Goal: Information Seeking & Learning: Learn about a topic

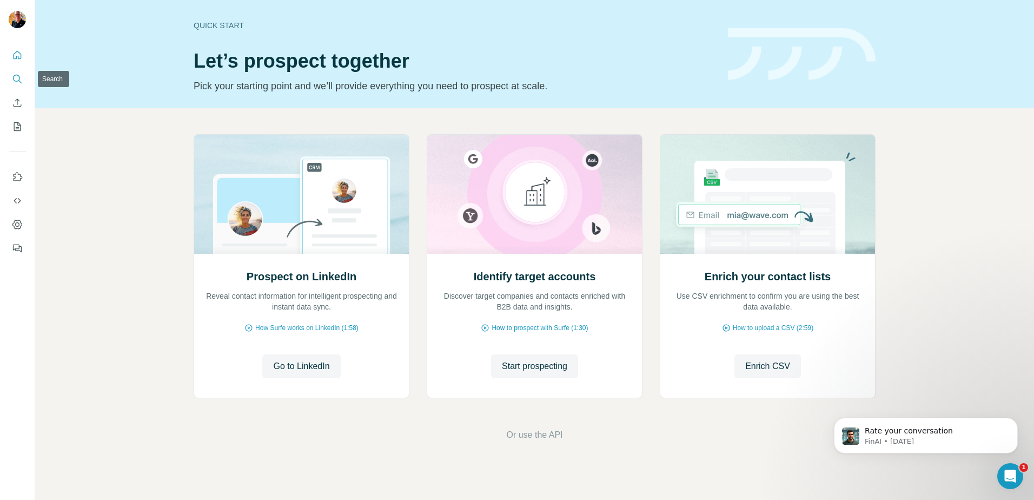
click at [17, 78] on icon "Search" at bounding box center [17, 79] width 11 height 11
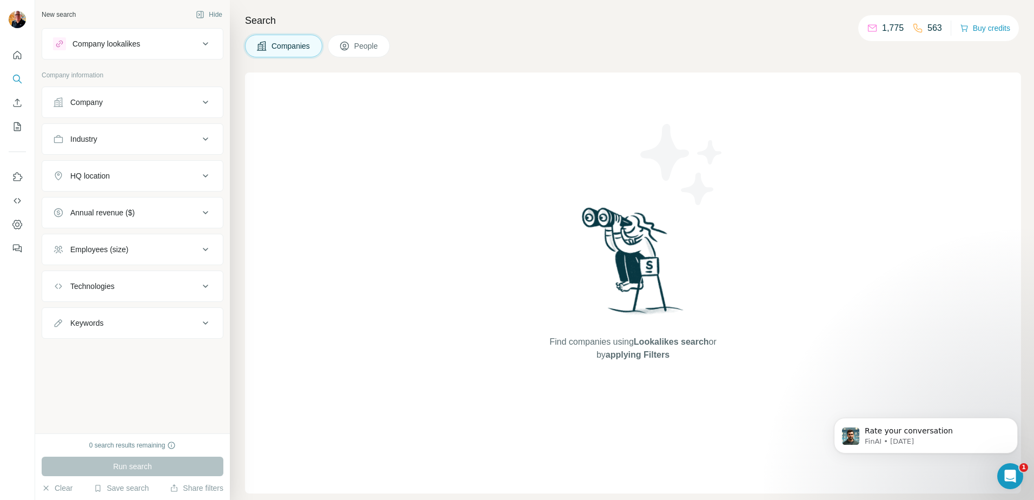
click at [204, 102] on icon at bounding box center [205, 102] width 5 height 3
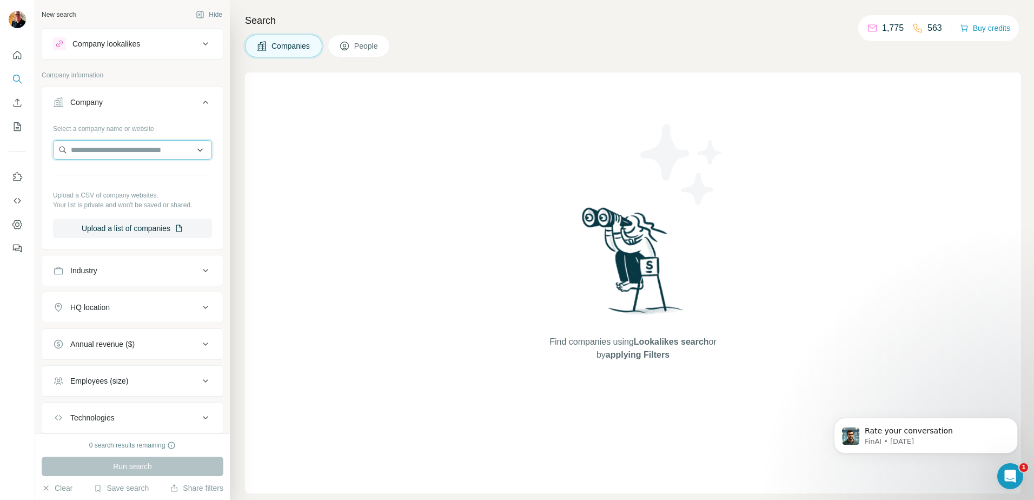
click at [148, 147] on input "text" at bounding box center [132, 149] width 159 height 19
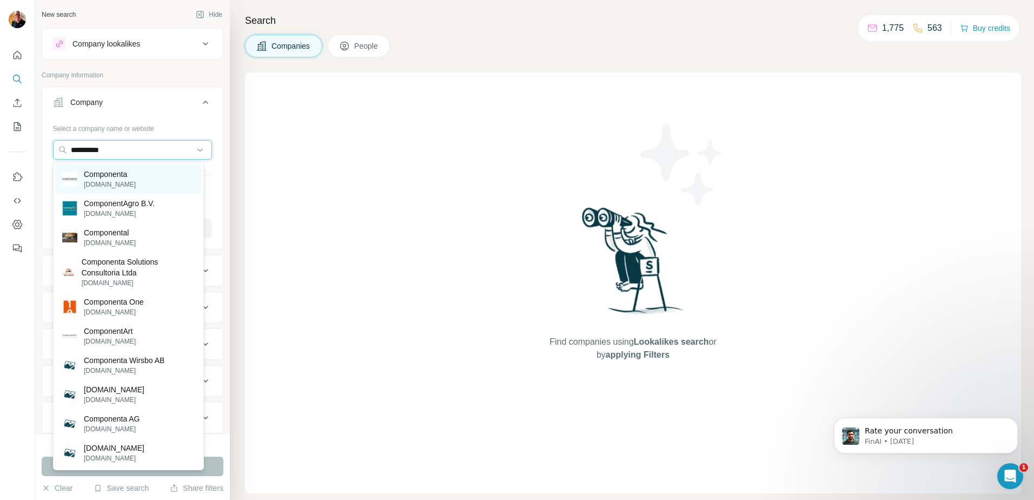
type input "**********"
click at [114, 177] on p "Componenta" at bounding box center [110, 174] width 52 height 11
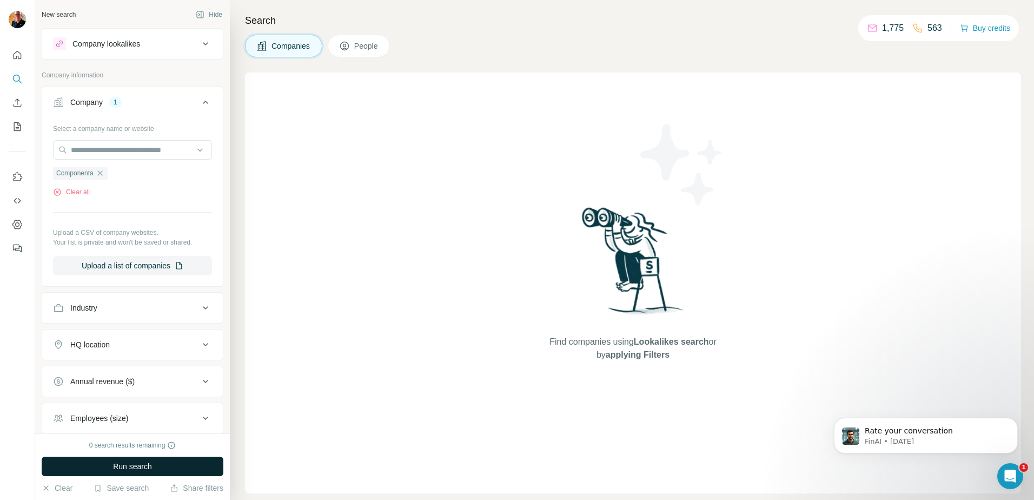
click at [143, 466] on span "Run search" at bounding box center [132, 466] width 39 height 11
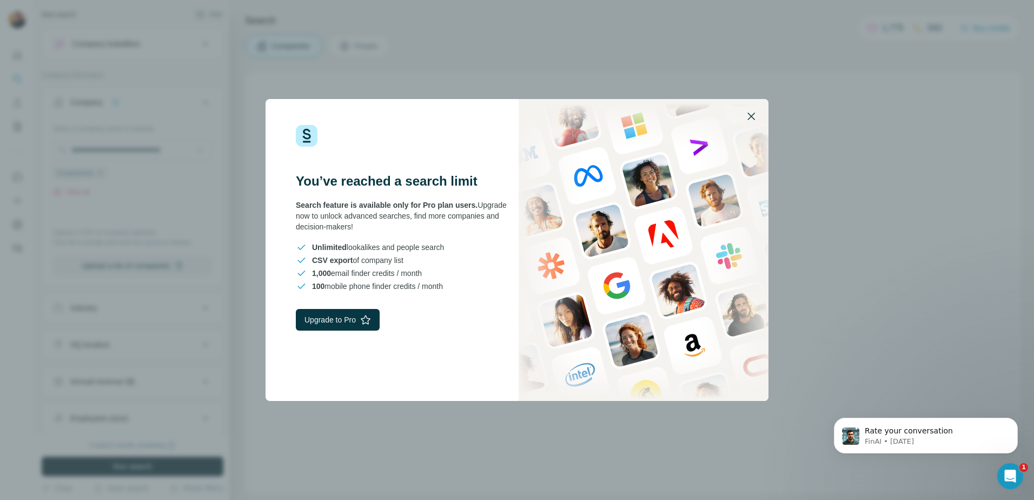
click at [753, 114] on icon "button" at bounding box center [751, 116] width 13 height 13
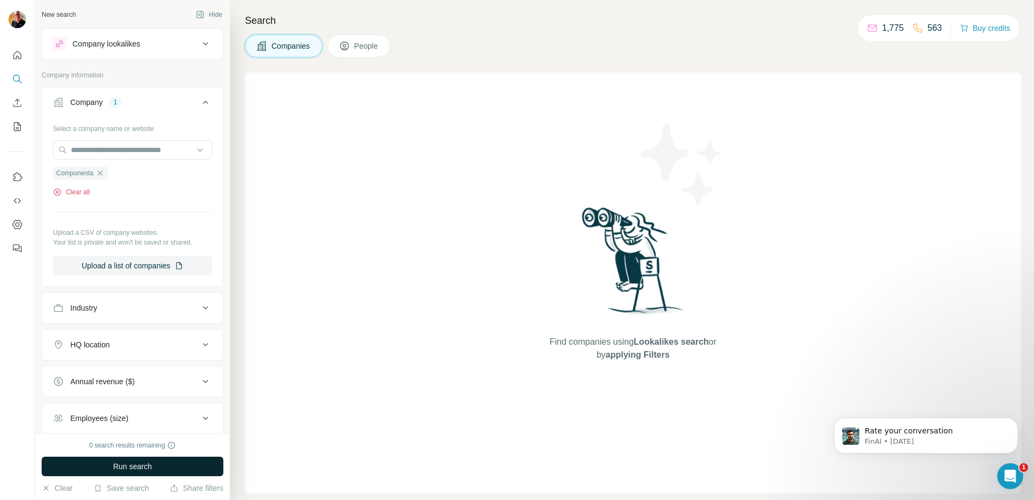
click at [77, 193] on button "Clear all" at bounding box center [71, 192] width 37 height 10
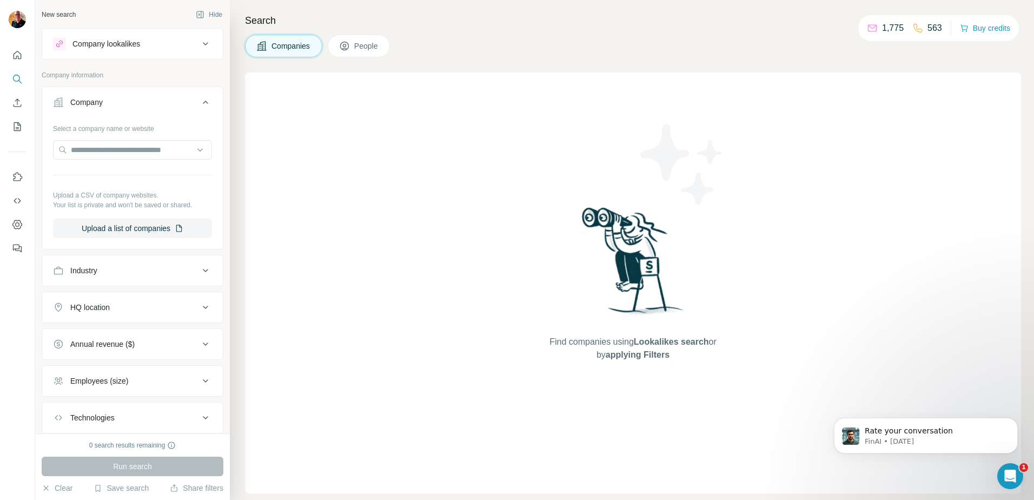
click at [368, 50] on span "People" at bounding box center [366, 46] width 25 height 11
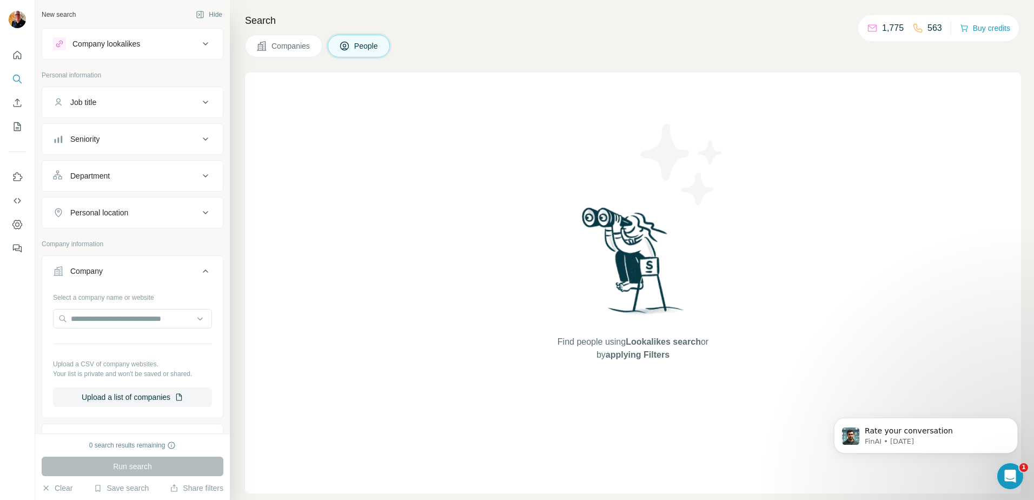
click at [274, 43] on span "Companies" at bounding box center [290, 46] width 39 height 11
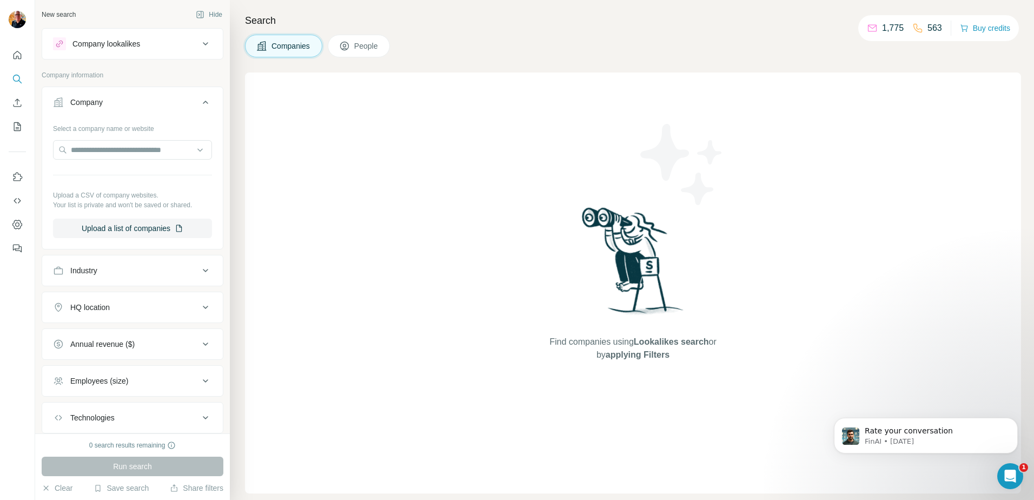
click at [369, 45] on span "People" at bounding box center [366, 46] width 25 height 11
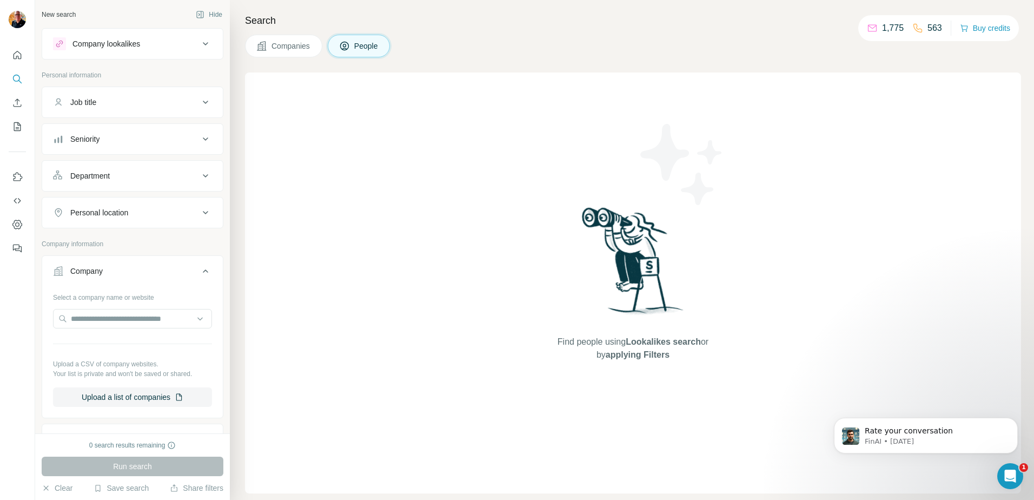
click at [282, 45] on span "Companies" at bounding box center [290, 46] width 39 height 11
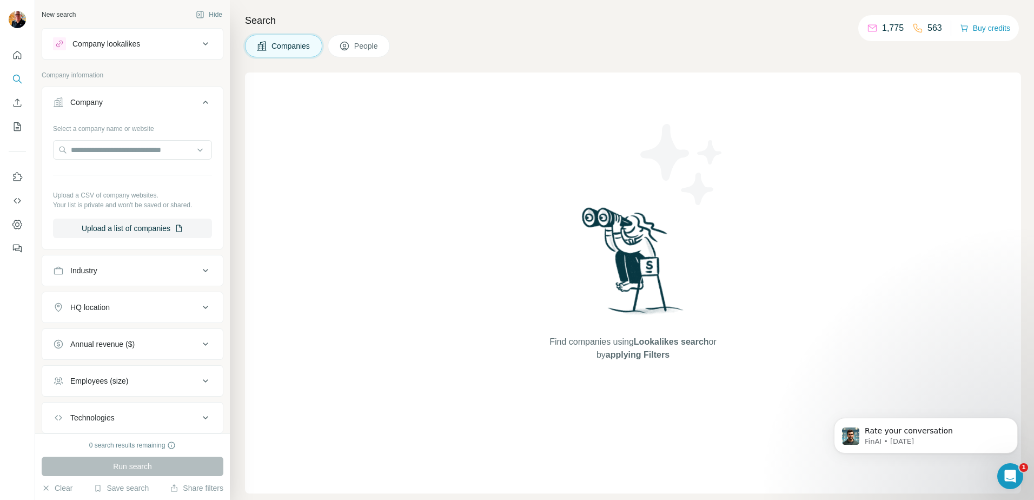
click at [359, 46] on span "People" at bounding box center [366, 46] width 25 height 11
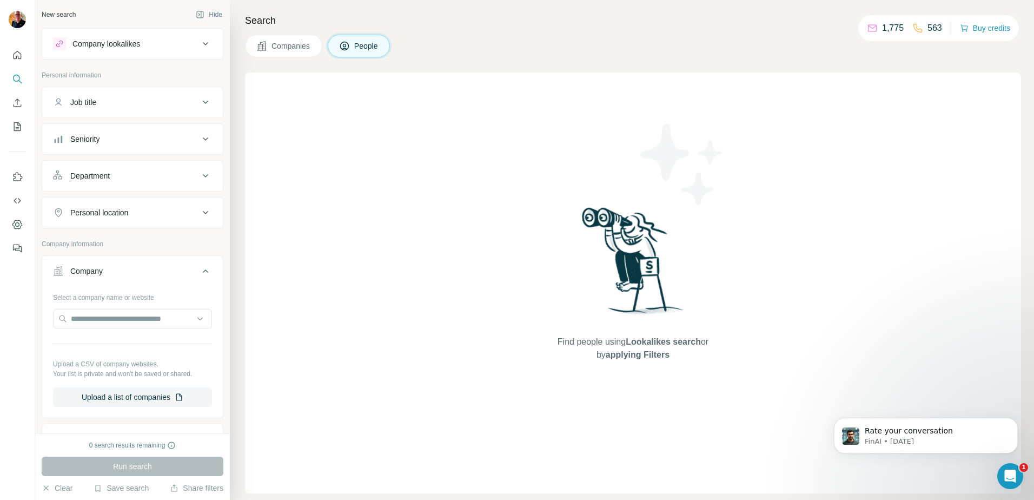
click at [282, 45] on span "Companies" at bounding box center [290, 46] width 39 height 11
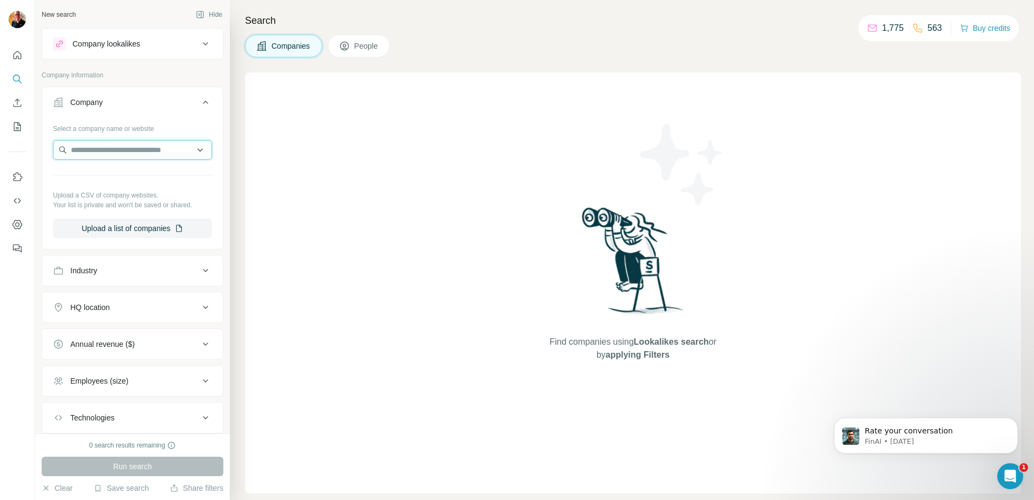
click at [87, 151] on input "text" at bounding box center [132, 149] width 159 height 19
